Goal: Information Seeking & Learning: Learn about a topic

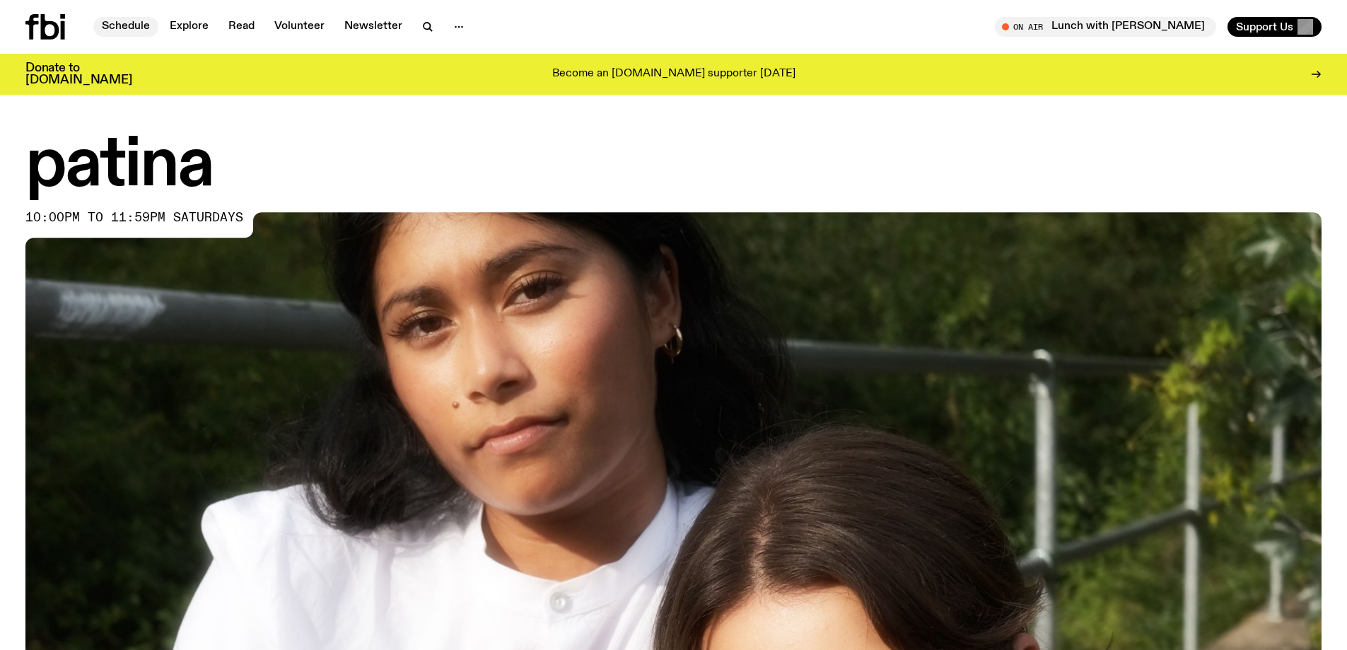
click at [124, 34] on link "Schedule" at bounding box center [125, 27] width 65 height 20
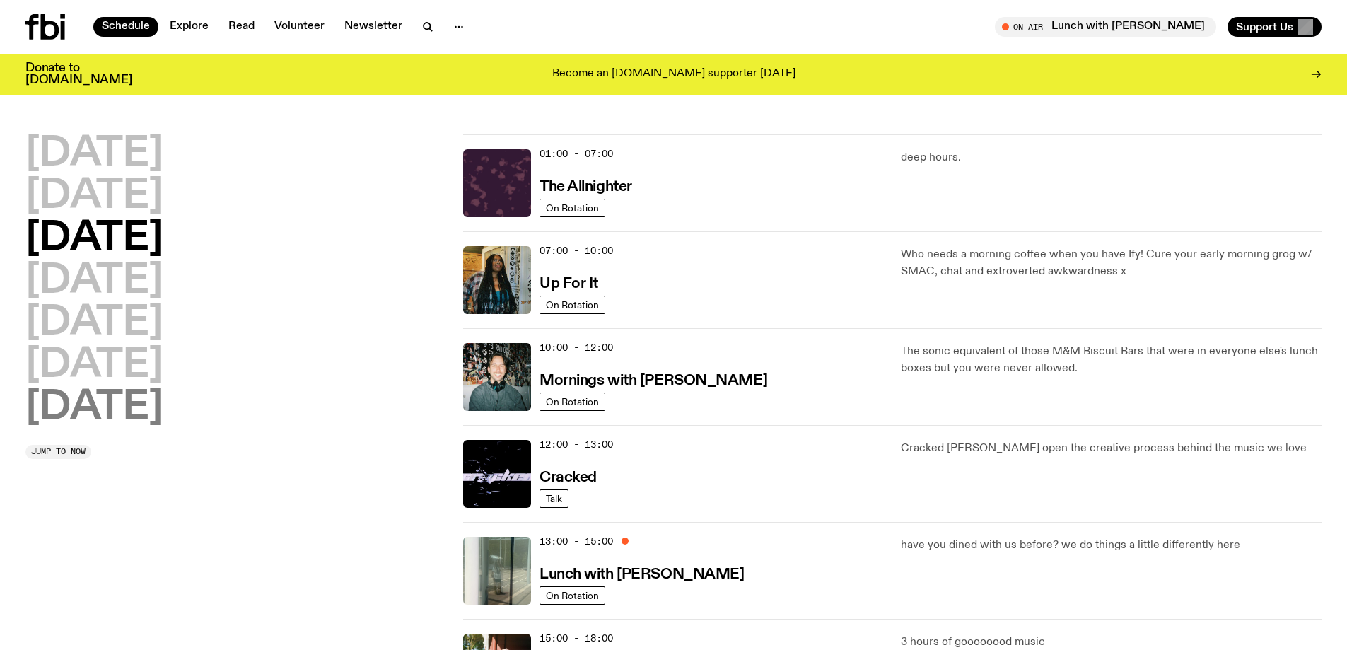
click at [147, 410] on h2 "[DATE]" at bounding box center [93, 408] width 137 height 40
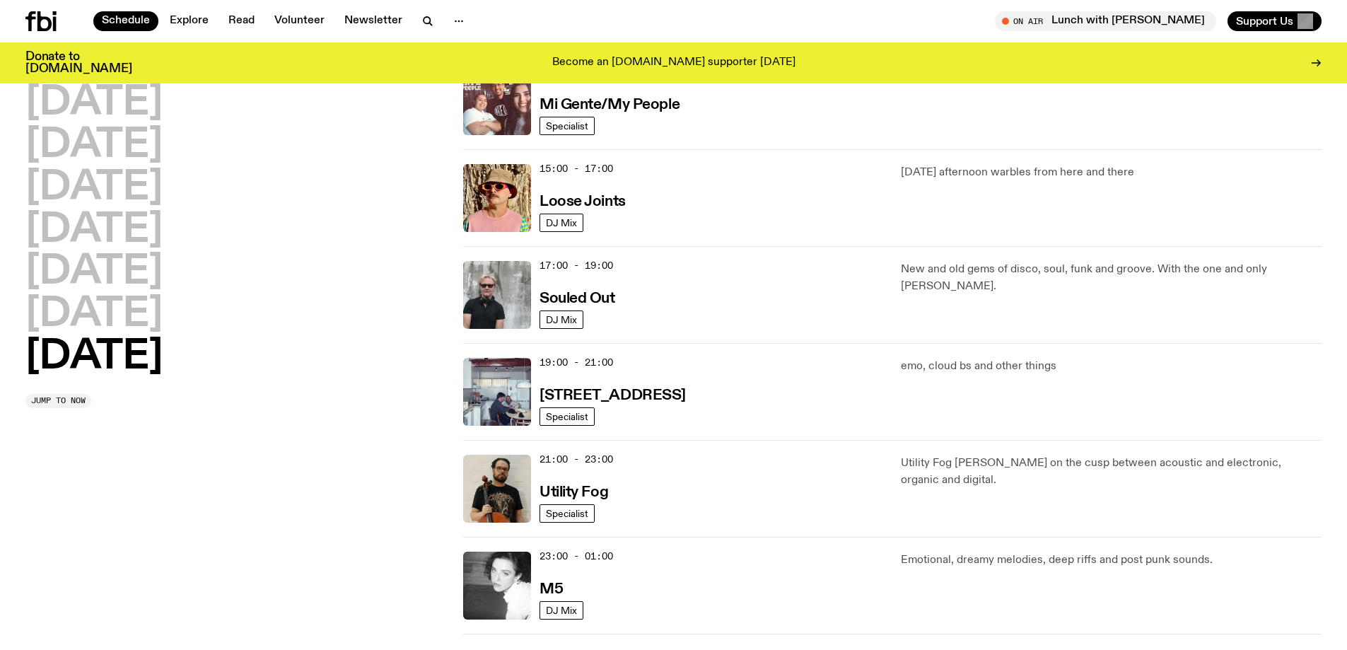
scroll to position [959, 0]
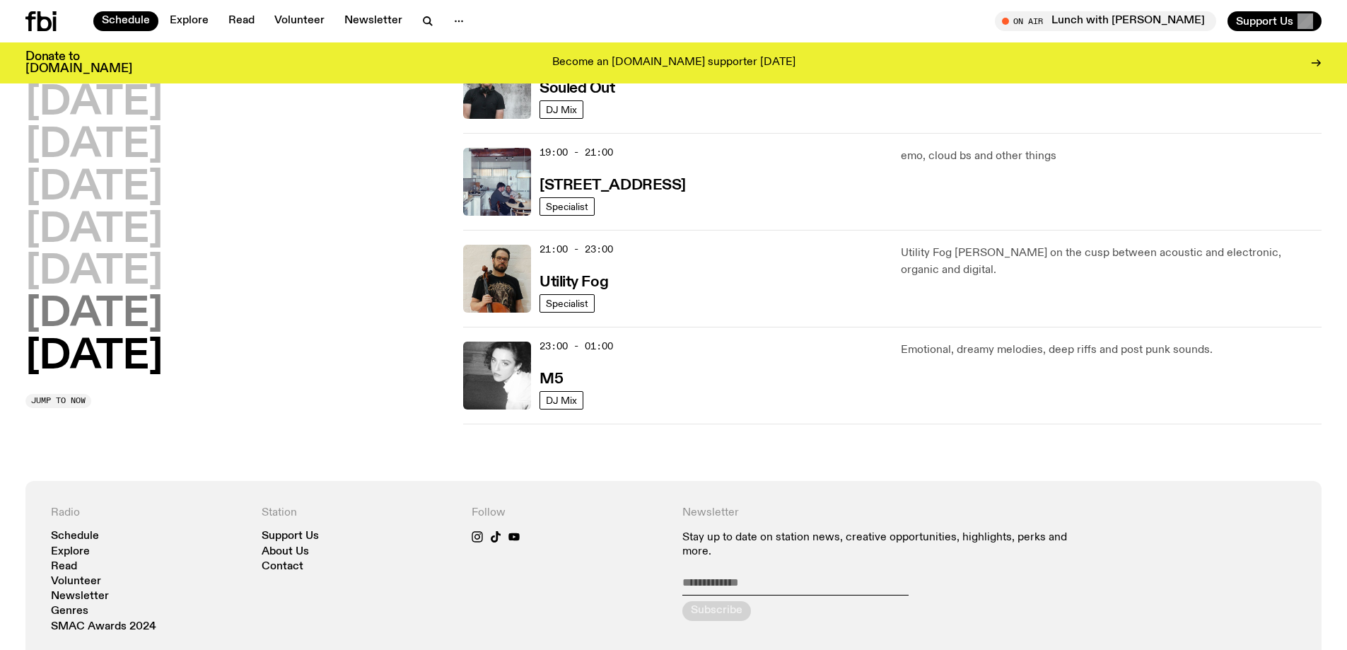
click at [69, 316] on h2 "[DATE]" at bounding box center [93, 315] width 137 height 40
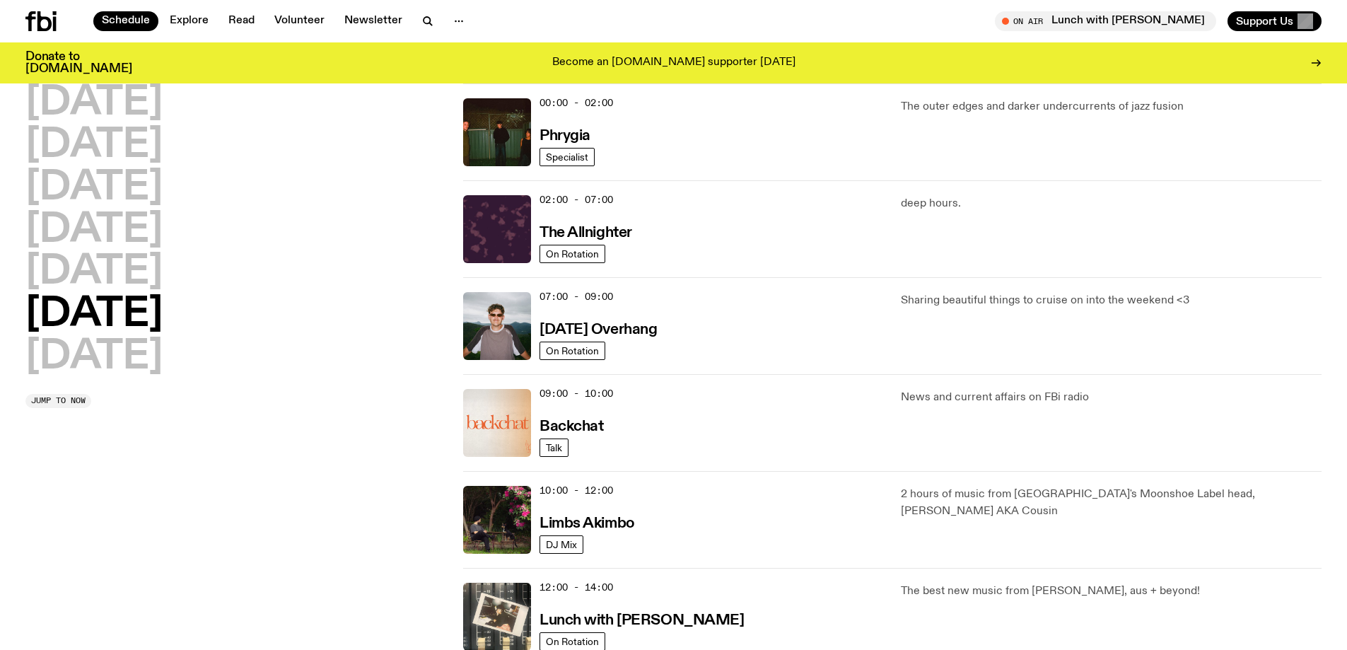
scroll to position [393, 0]
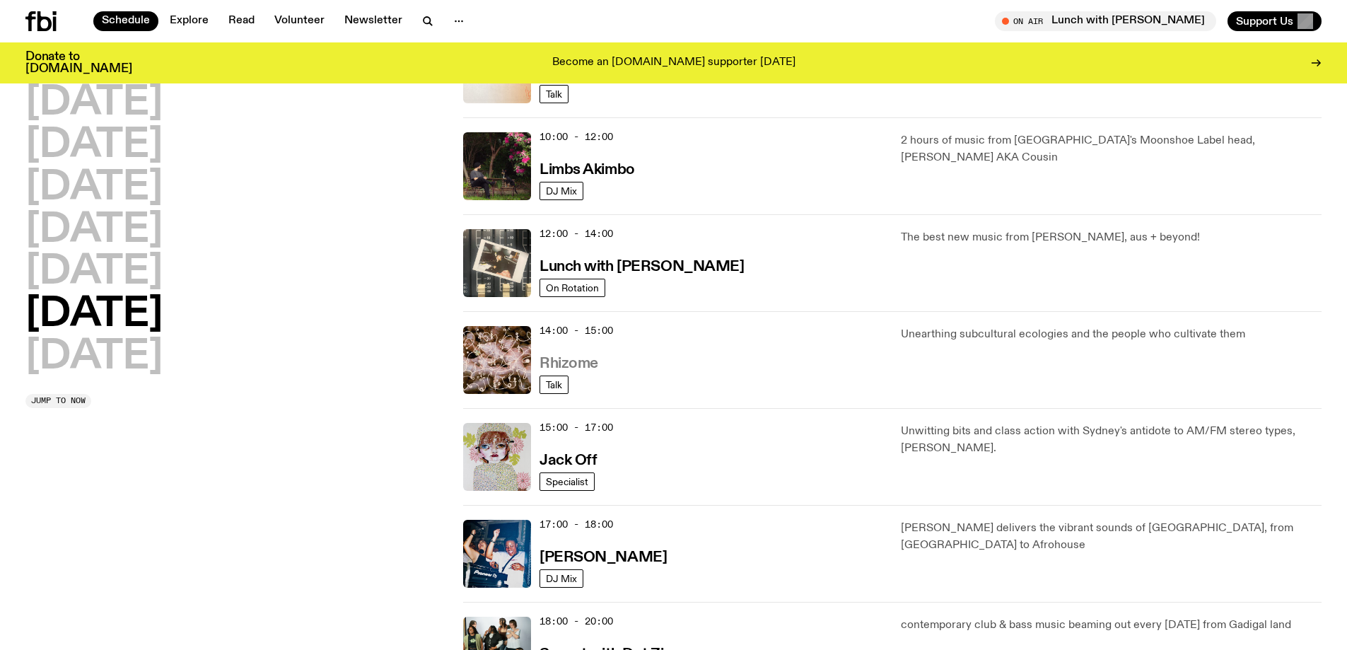
click at [580, 365] on h3 "Rhizome" at bounding box center [568, 363] width 59 height 15
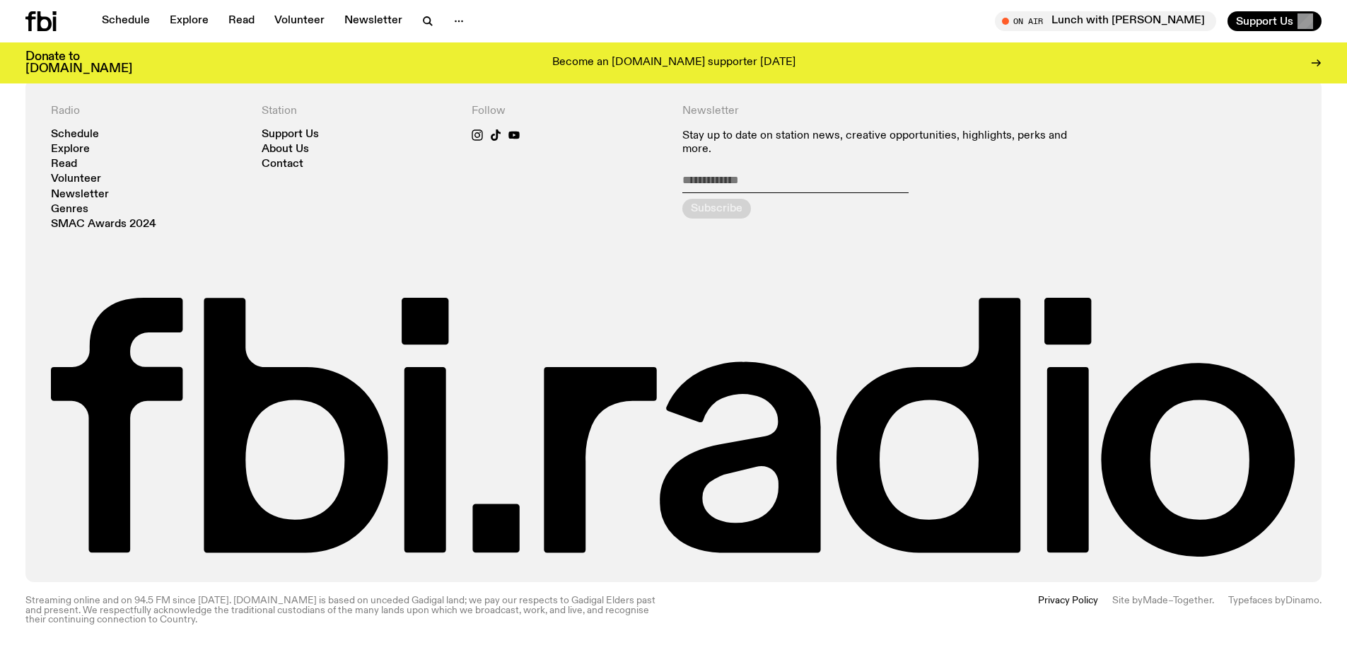
scroll to position [628, 0]
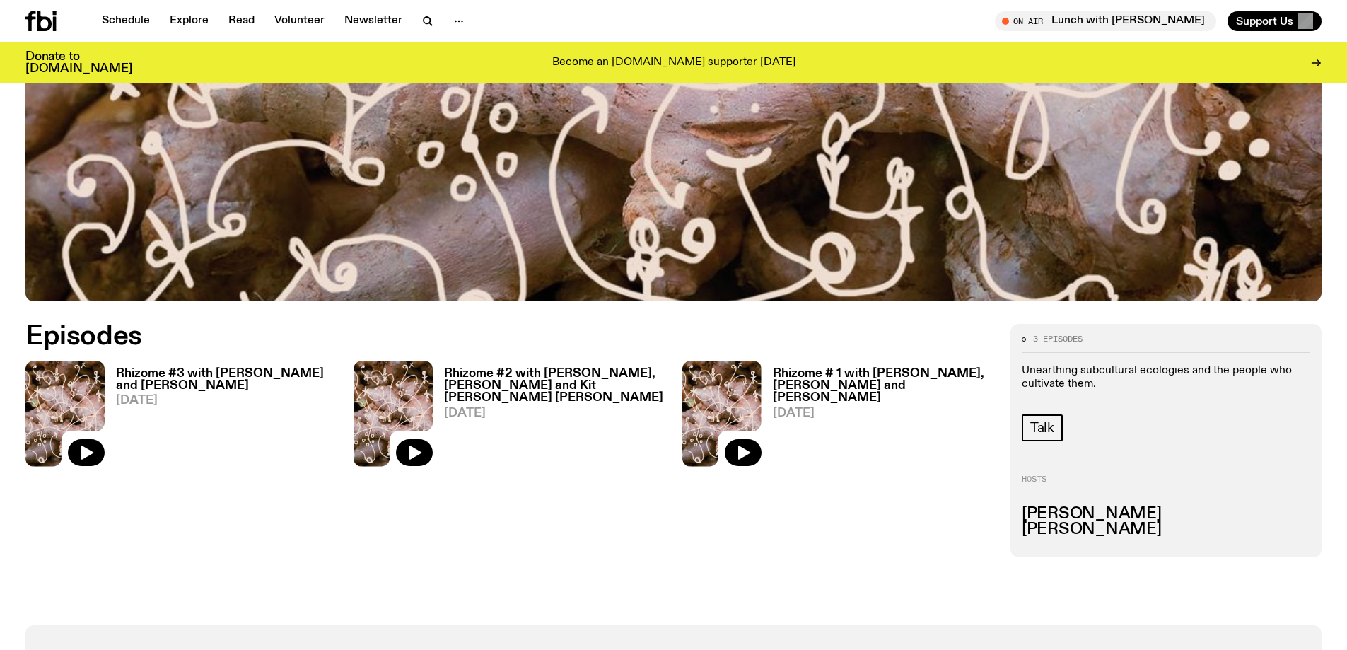
click at [883, 385] on h3 "Rhizome # 1 with [PERSON_NAME], [PERSON_NAME] and [PERSON_NAME]" at bounding box center [883, 386] width 221 height 36
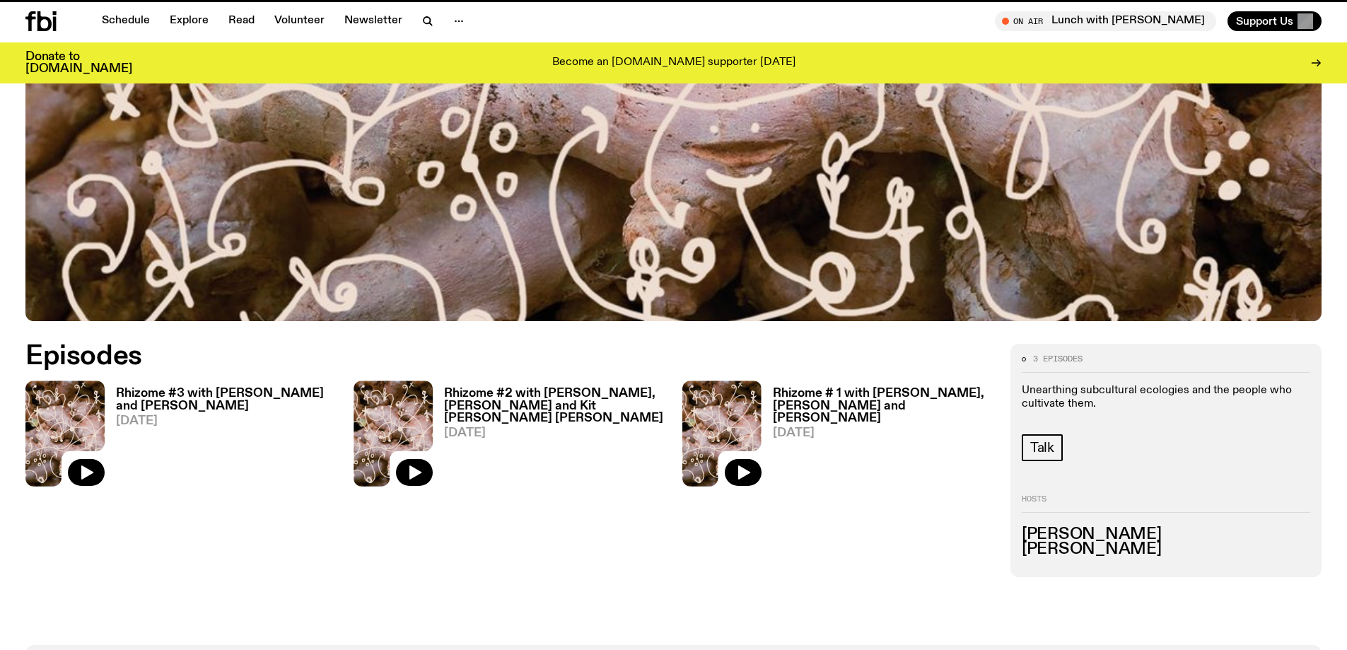
scroll to position [617, 0]
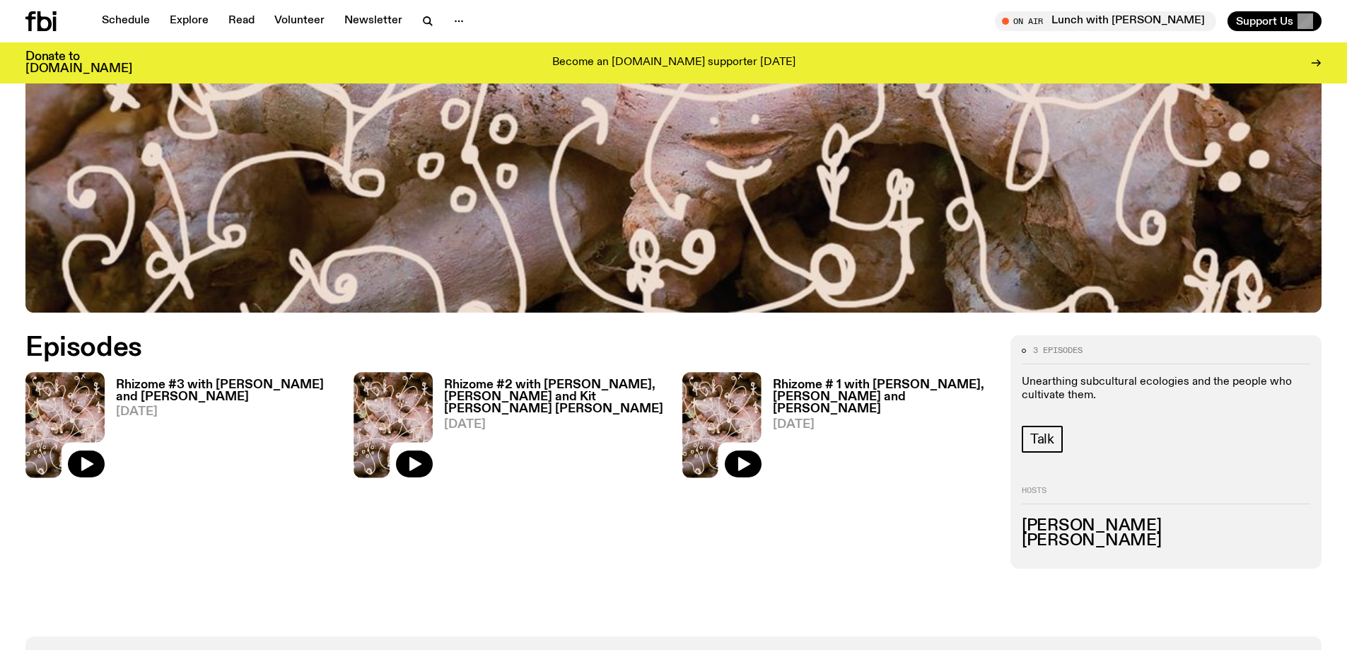
click at [491, 399] on h3 "Rhizome #2 with [PERSON_NAME], [PERSON_NAME] and Kit [PERSON_NAME] [PERSON_NAME]" at bounding box center [554, 397] width 221 height 36
